Goal: Task Accomplishment & Management: Manage account settings

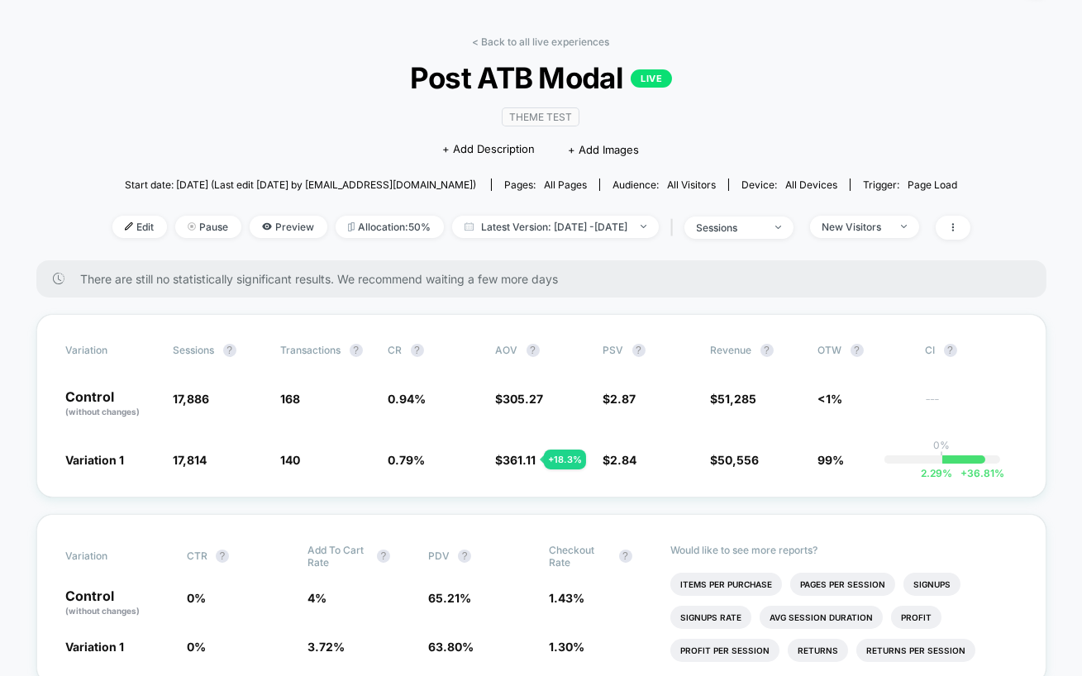
scroll to position [52, 0]
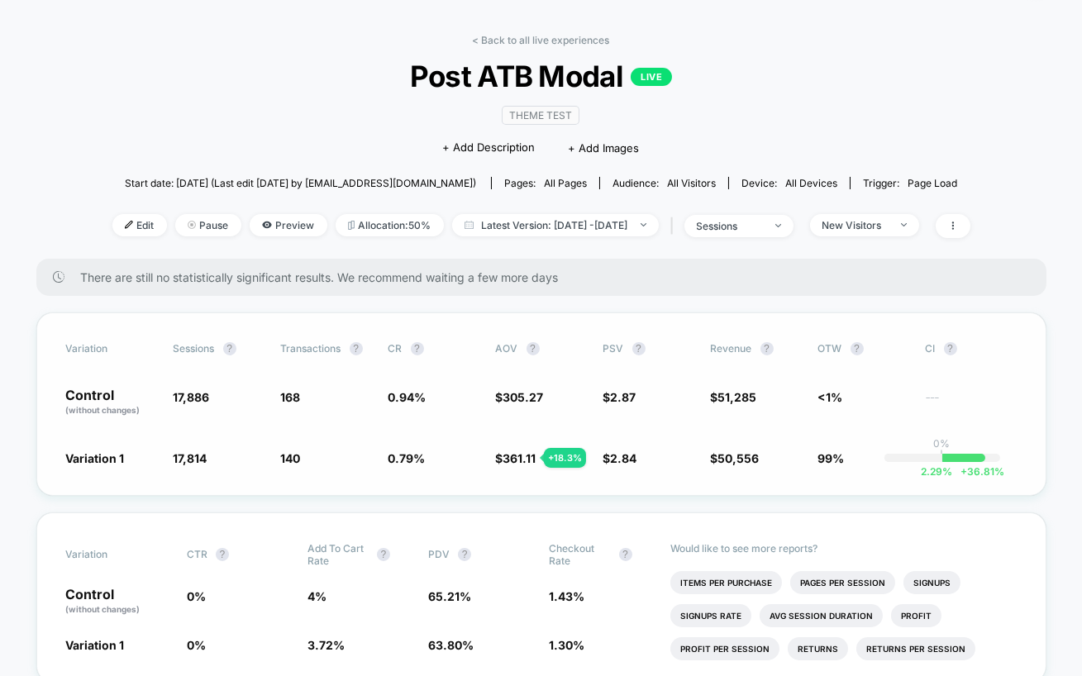
click at [464, 429] on div "Variation Sessions ? Transactions ? CR ? AOV ? PSV ? Revenue ? OTW ? CI ? Contr…" at bounding box center [541, 403] width 1010 height 183
click at [440, 398] on span "0.94 %" at bounding box center [433, 402] width 91 height 28
click at [402, 392] on span "0.94 %" at bounding box center [407, 397] width 38 height 14
click at [517, 468] on div "Variation Sessions ? Transactions ? CR ? AOV ? PSV ? Revenue ? OTW ? CI ? Contr…" at bounding box center [541, 403] width 1010 height 183
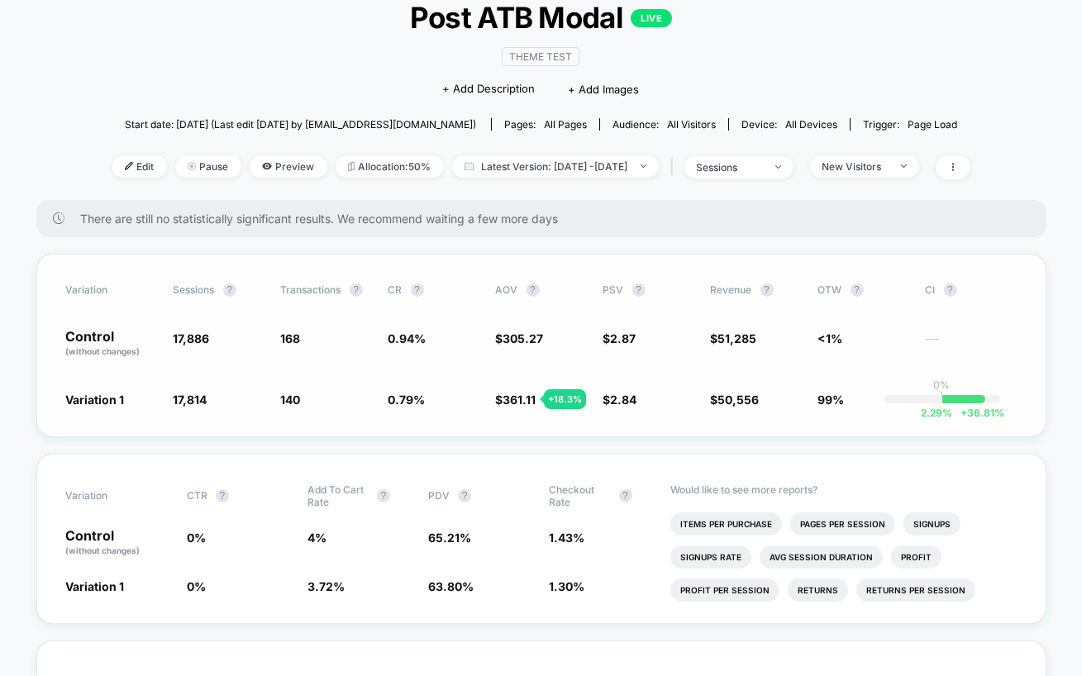
scroll to position [112, 0]
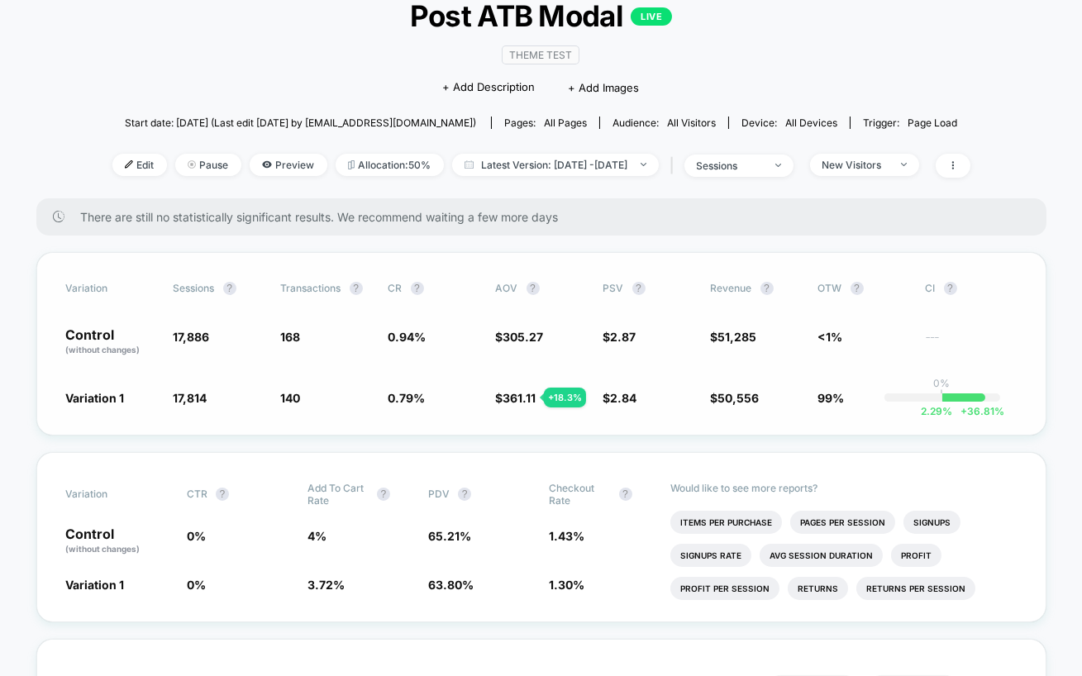
click at [524, 419] on div "Variation Sessions ? Transactions ? CR ? AOV ? PSV ? Revenue ? OTW ? CI ? Contr…" at bounding box center [541, 343] width 1010 height 183
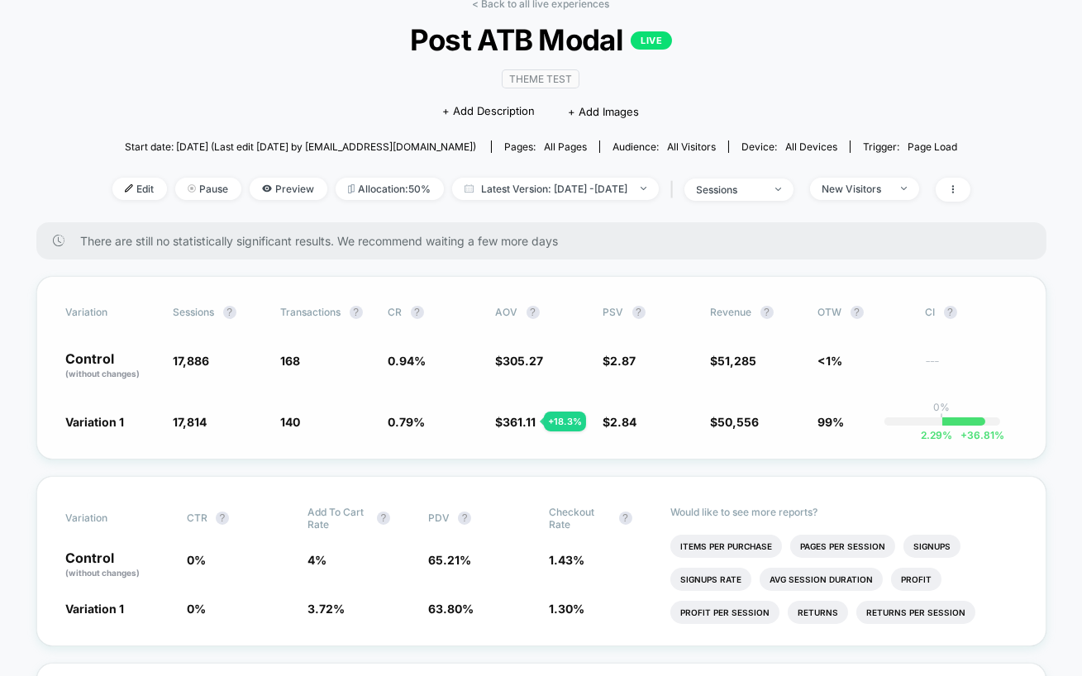
scroll to position [114, 0]
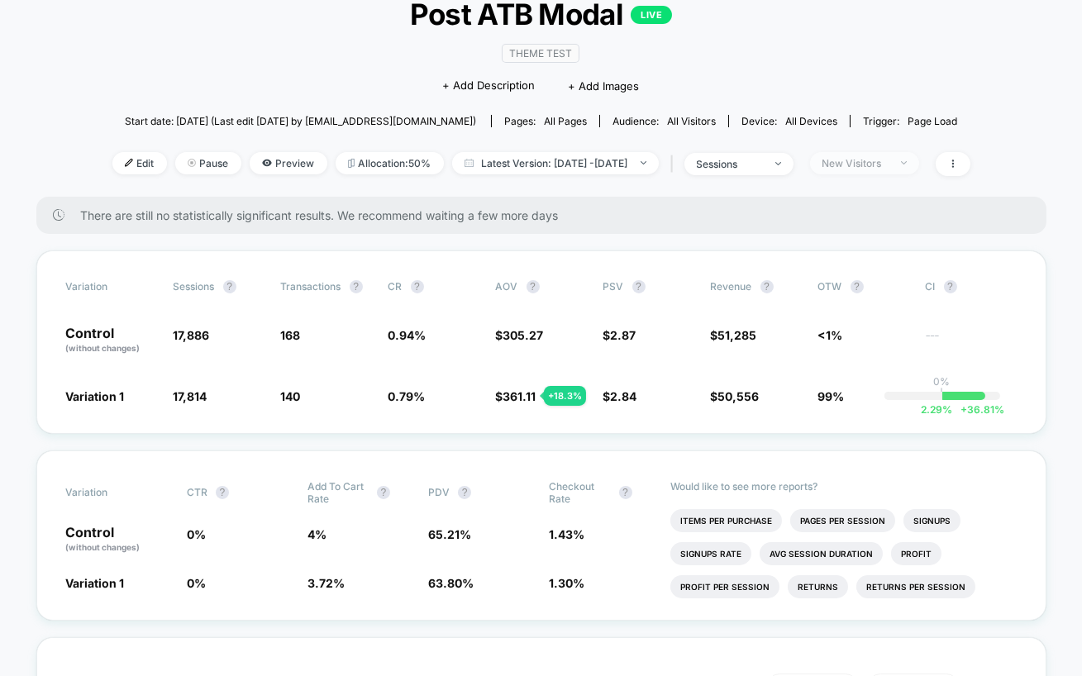
click at [919, 166] on span "New Visitors" at bounding box center [864, 163] width 109 height 22
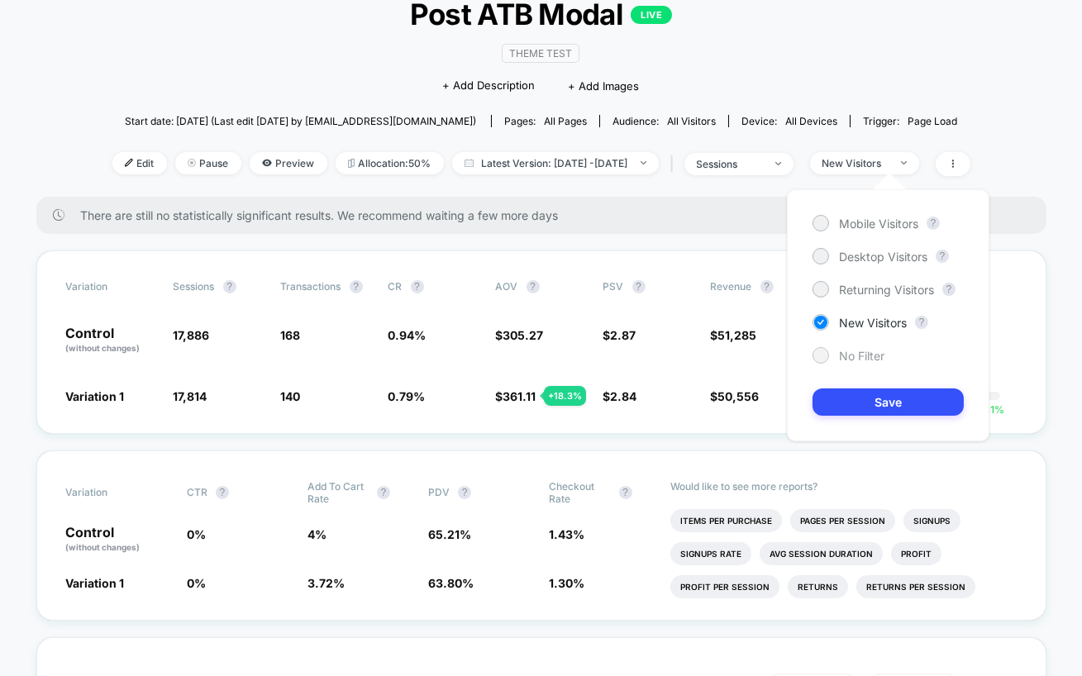
click at [866, 351] on span "No Filter" at bounding box center [861, 356] width 45 height 14
click at [873, 401] on button "Save" at bounding box center [887, 401] width 151 height 27
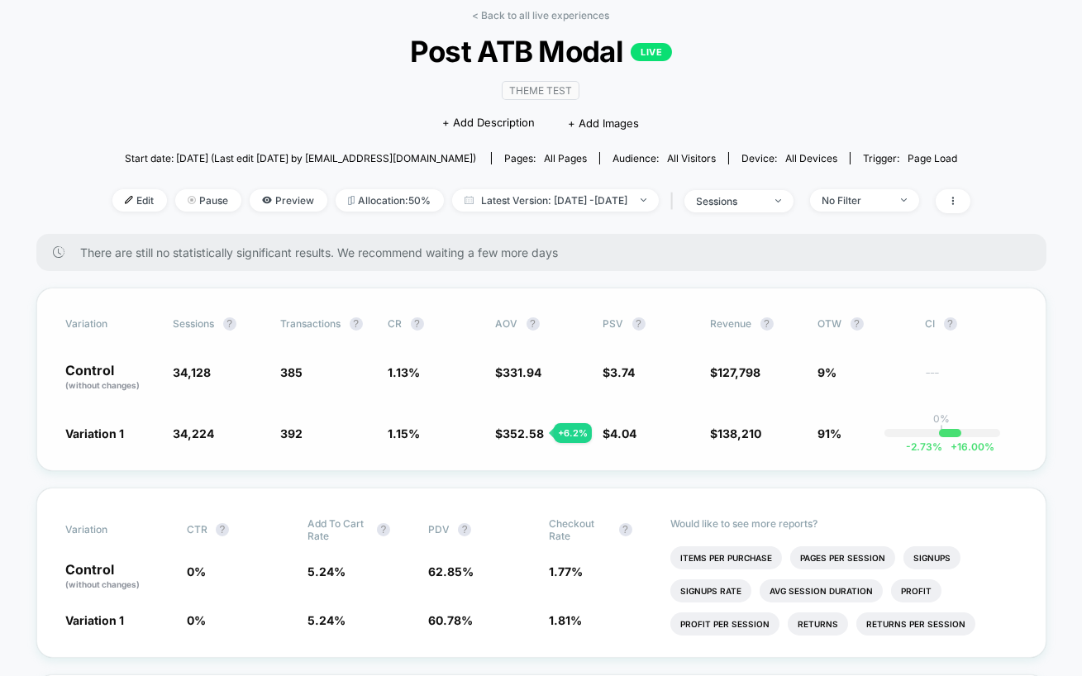
scroll to position [79, 0]
click at [888, 196] on div "No Filter" at bounding box center [855, 199] width 66 height 12
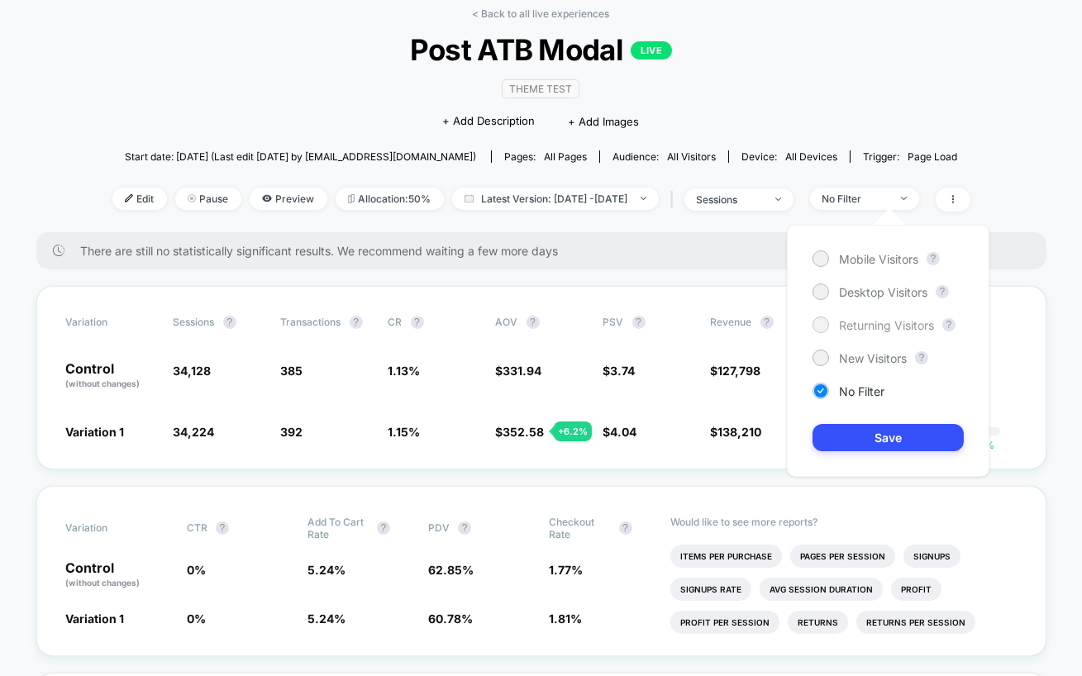
click at [879, 321] on span "Returning Visitors" at bounding box center [886, 325] width 95 height 14
click at [864, 430] on button "Save" at bounding box center [887, 437] width 151 height 27
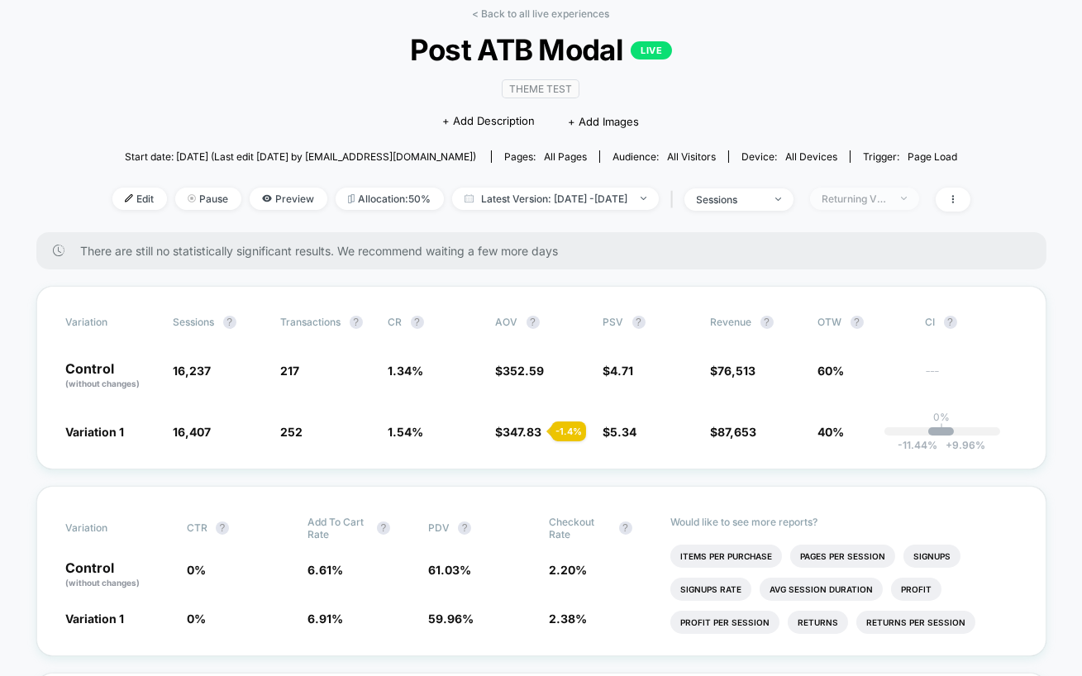
click at [902, 206] on span "Returning Visitors" at bounding box center [864, 199] width 109 height 22
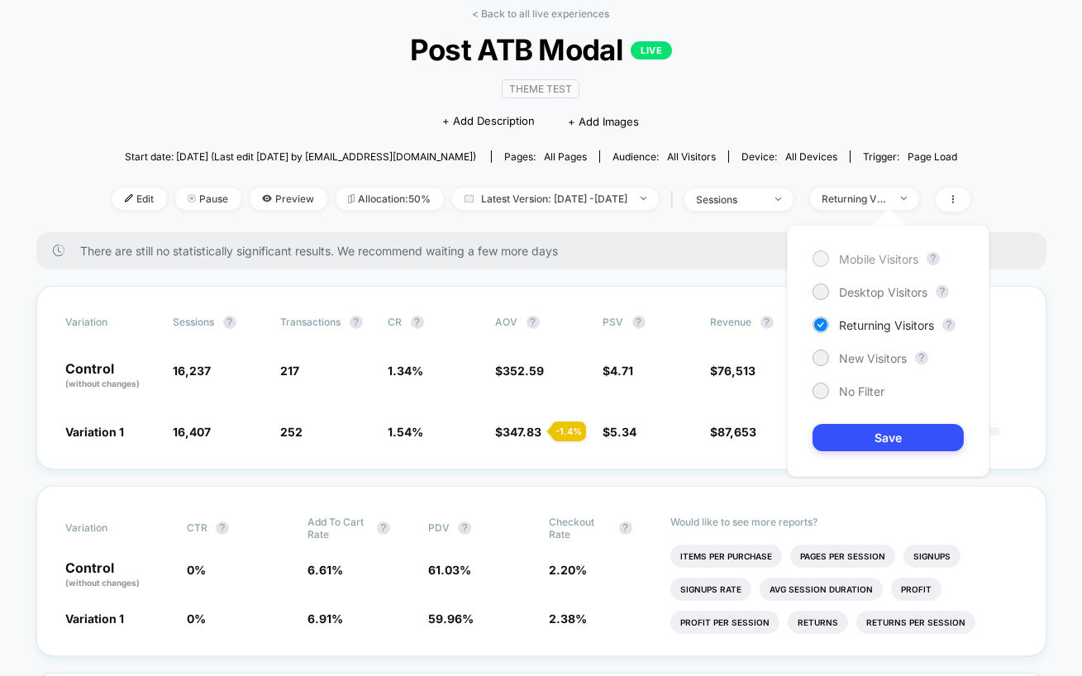
click at [883, 258] on span "Mobile Visitors" at bounding box center [878, 259] width 79 height 14
click at [863, 434] on button "Save" at bounding box center [887, 437] width 151 height 27
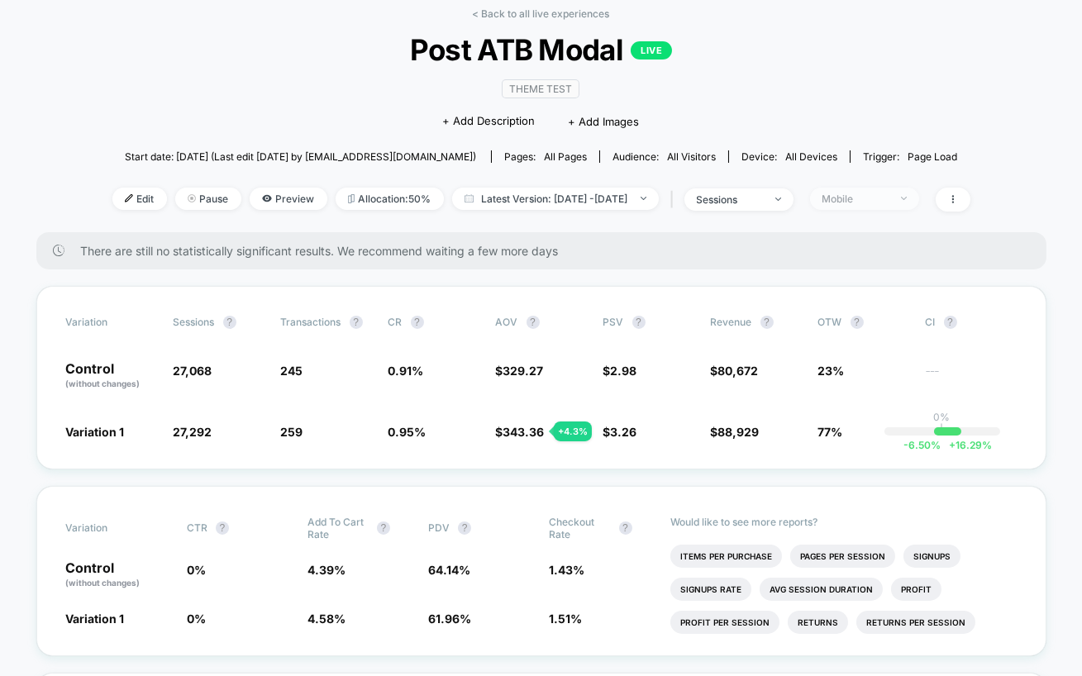
click at [888, 196] on div "Mobile" at bounding box center [855, 199] width 66 height 12
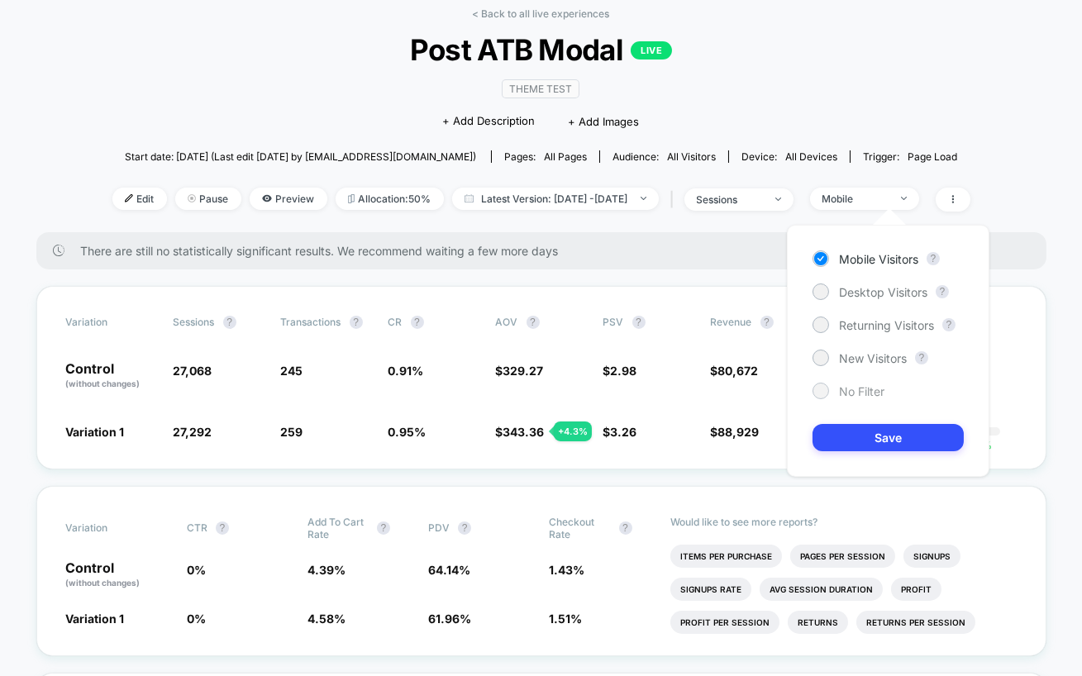
click at [845, 393] on span "No Filter" at bounding box center [861, 391] width 45 height 14
click at [845, 436] on button "Save" at bounding box center [887, 437] width 151 height 27
